Goal: Navigation & Orientation: Find specific page/section

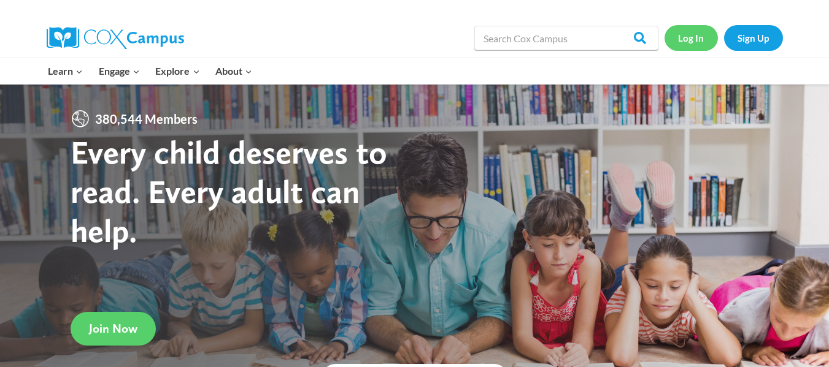
click at [697, 37] on link "Log In" at bounding box center [690, 37] width 53 height 25
click at [684, 43] on link "Log In" at bounding box center [690, 37] width 53 height 25
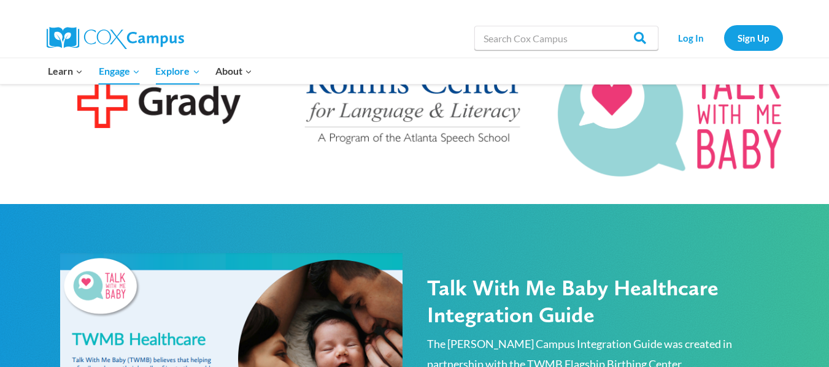
scroll to position [491, 0]
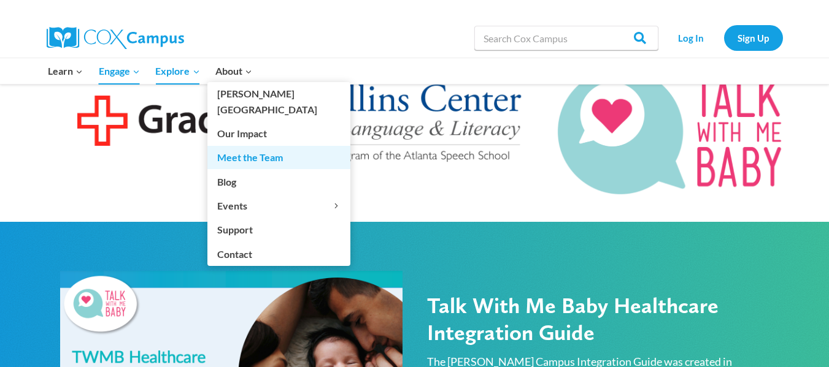
click at [266, 146] on link "Meet the Team" at bounding box center [278, 157] width 143 height 23
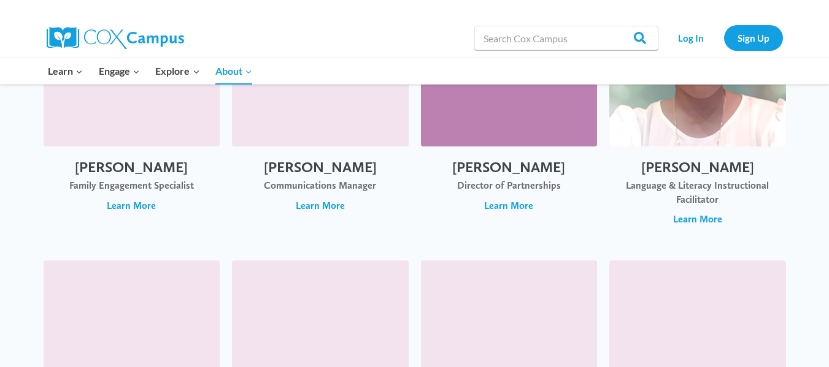
scroll to position [2146, 0]
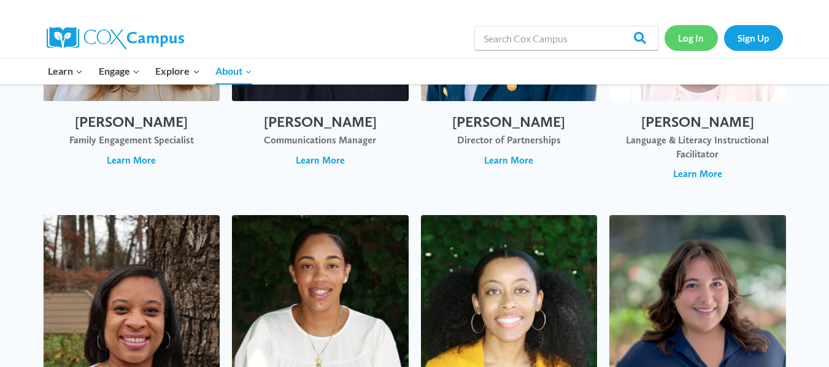
click at [686, 39] on link "Log In" at bounding box center [690, 37] width 53 height 25
